Goal: Navigation & Orientation: Find specific page/section

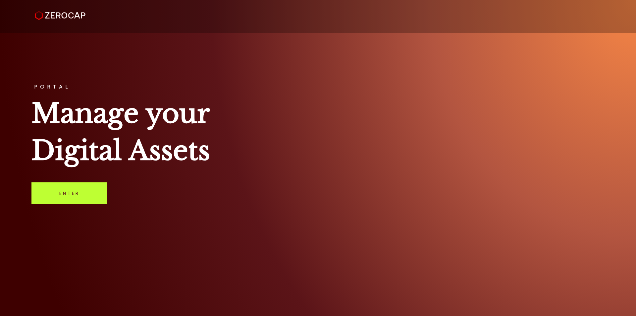
click at [91, 203] on link "Enter" at bounding box center [69, 193] width 76 height 22
click at [49, 13] on img at bounding box center [60, 15] width 51 height 9
